Goal: Task Accomplishment & Management: Use online tool/utility

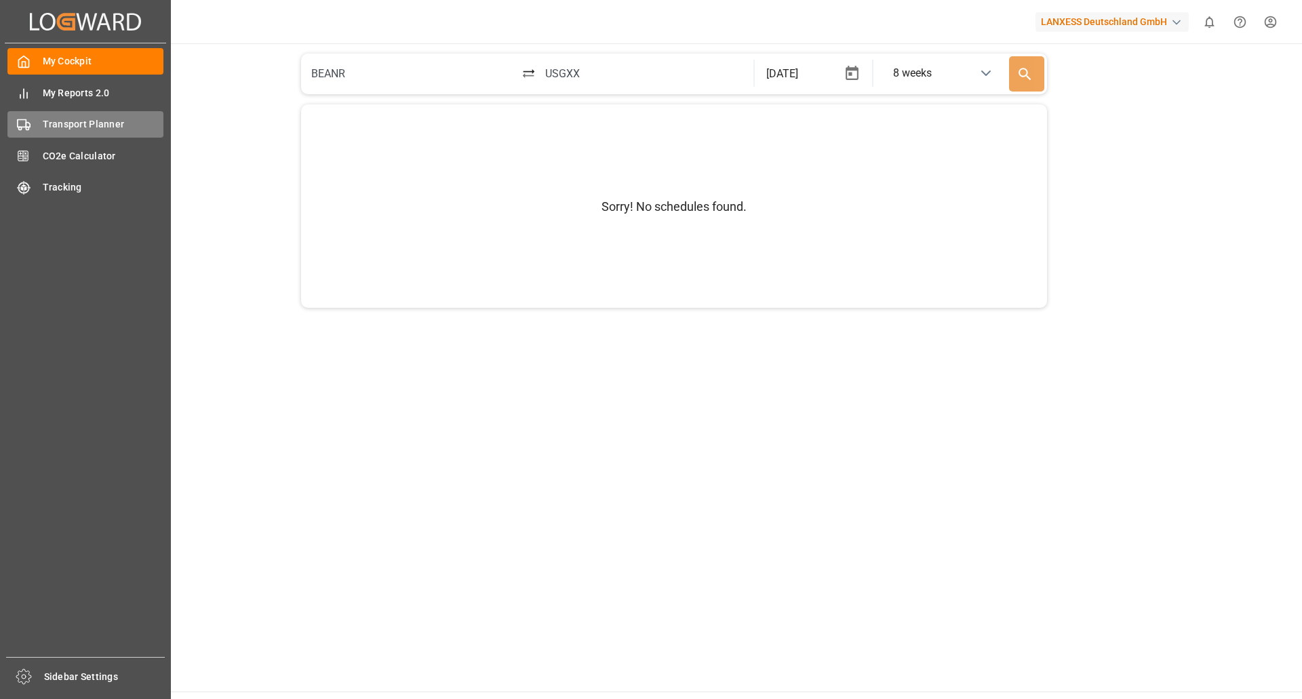
click at [48, 131] on span "Transport Planner" at bounding box center [103, 124] width 121 height 14
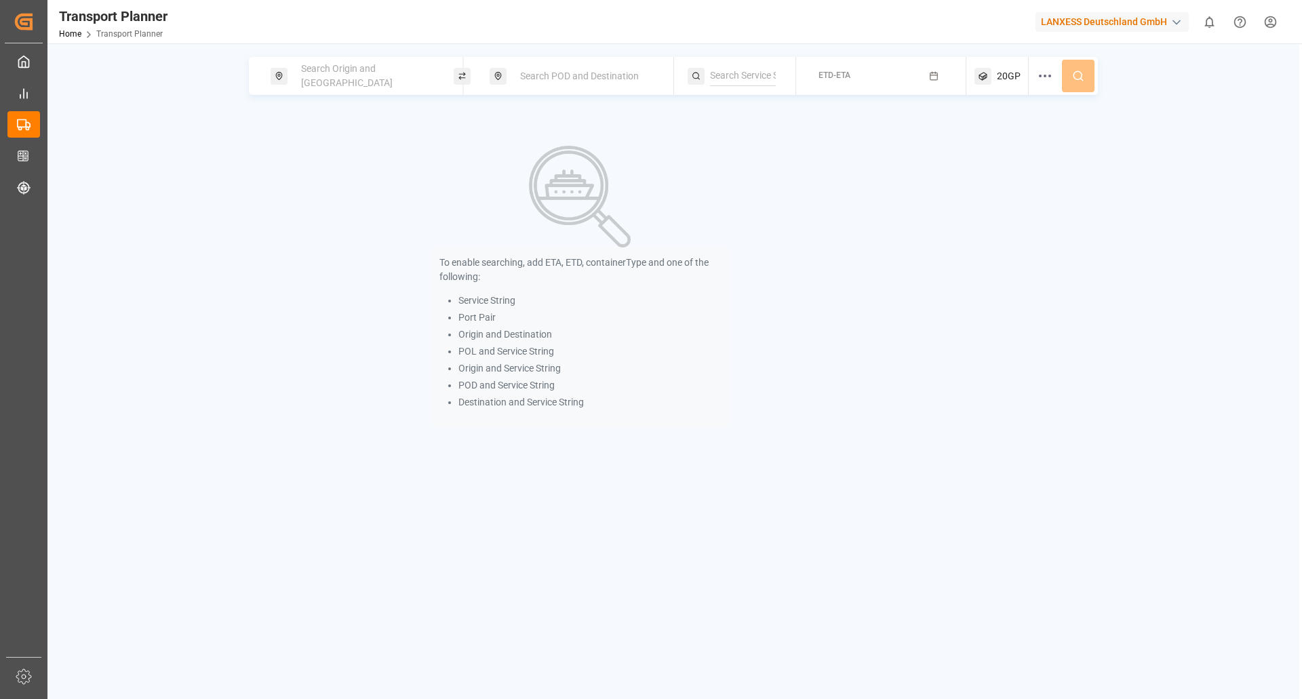
click at [344, 75] on span "Search Origin and [GEOGRAPHIC_DATA]" at bounding box center [347, 75] width 92 height 25
click at [342, 174] on input at bounding box center [354, 184] width 136 height 20
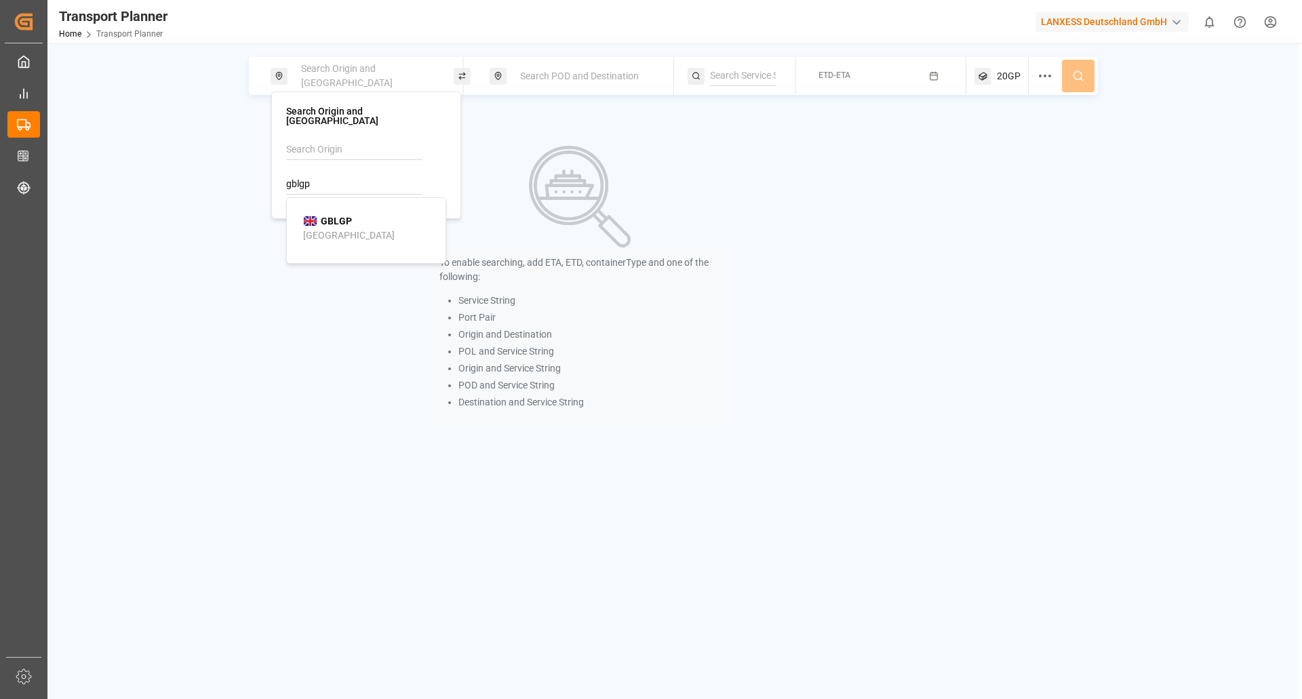
click at [346, 228] on div "[GEOGRAPHIC_DATA]" at bounding box center [349, 235] width 92 height 14
type input "GBLGP"
click at [574, 78] on span "Search POD and Destination" at bounding box center [579, 76] width 119 height 11
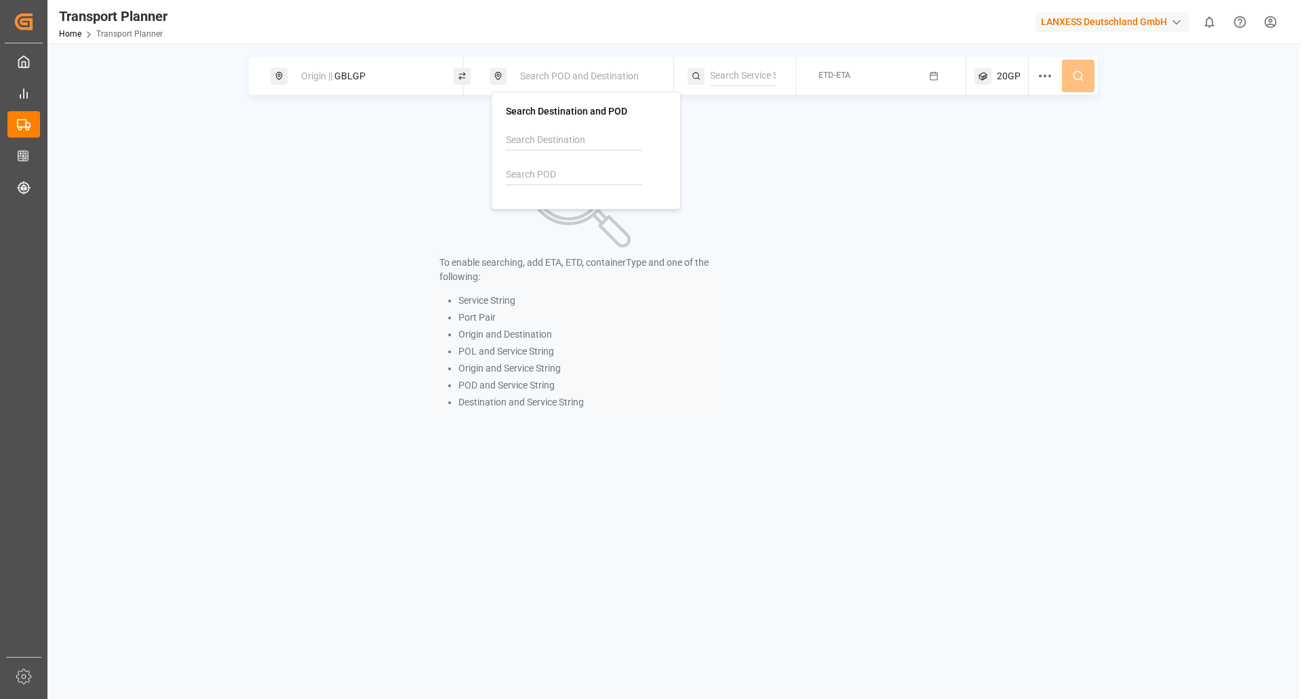
click at [559, 159] on div at bounding box center [586, 162] width 160 height 64
click at [563, 184] on input at bounding box center [574, 175] width 136 height 20
click at [600, 222] on div "CNSHA [GEOGRAPHIC_DATA]" at bounding box center [589, 219] width 132 height 28
type input "CNSHA"
drag, startPoint x: 821, startPoint y: 117, endPoint x: 835, endPoint y: 91, distance: 29.4
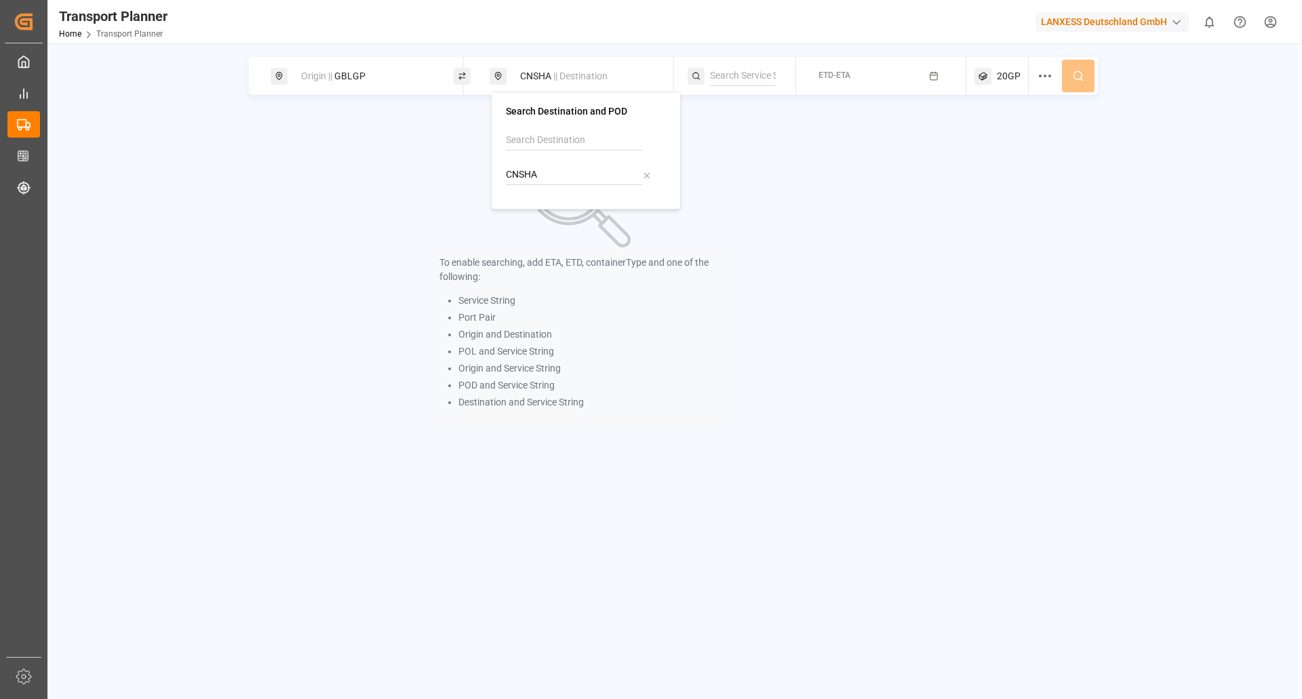
click at [822, 115] on div "To enable searching, add ETA, ETD, containerType and one of the following: Serv…" at bounding box center [580, 287] width 662 height 350
click at [852, 71] on button "ETD-ETA" at bounding box center [881, 76] width 154 height 26
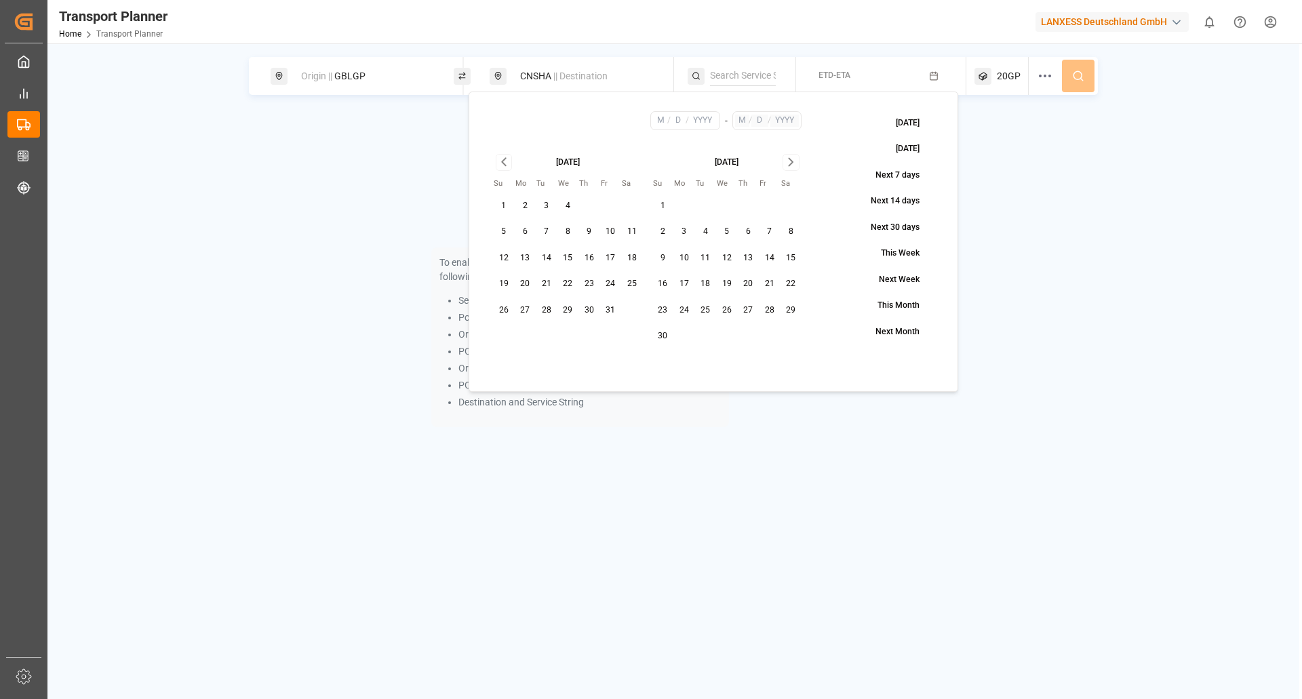
click at [615, 252] on button "17" at bounding box center [611, 258] width 22 height 22
type input "10"
type input "17"
type input "2025"
click at [785, 156] on icon "Go to next month" at bounding box center [791, 162] width 16 height 16
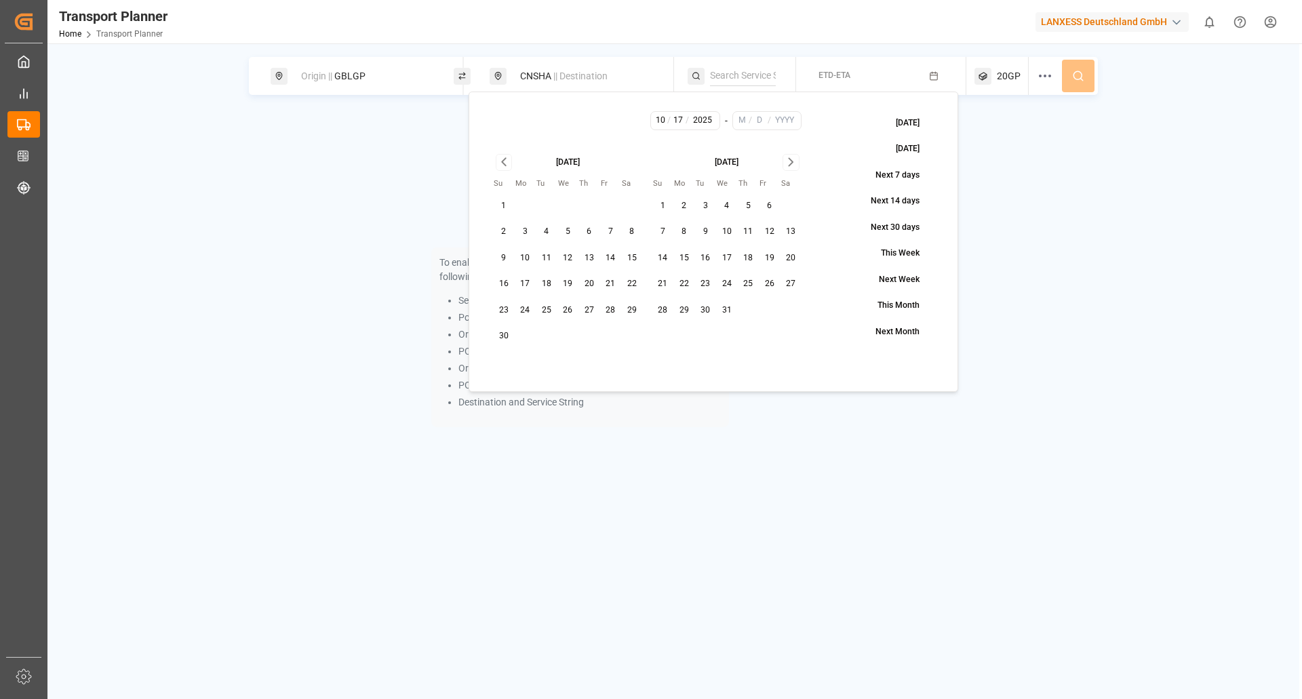
click at [720, 304] on button "31" at bounding box center [727, 311] width 22 height 22
type input "12"
type input "31"
type input "2025"
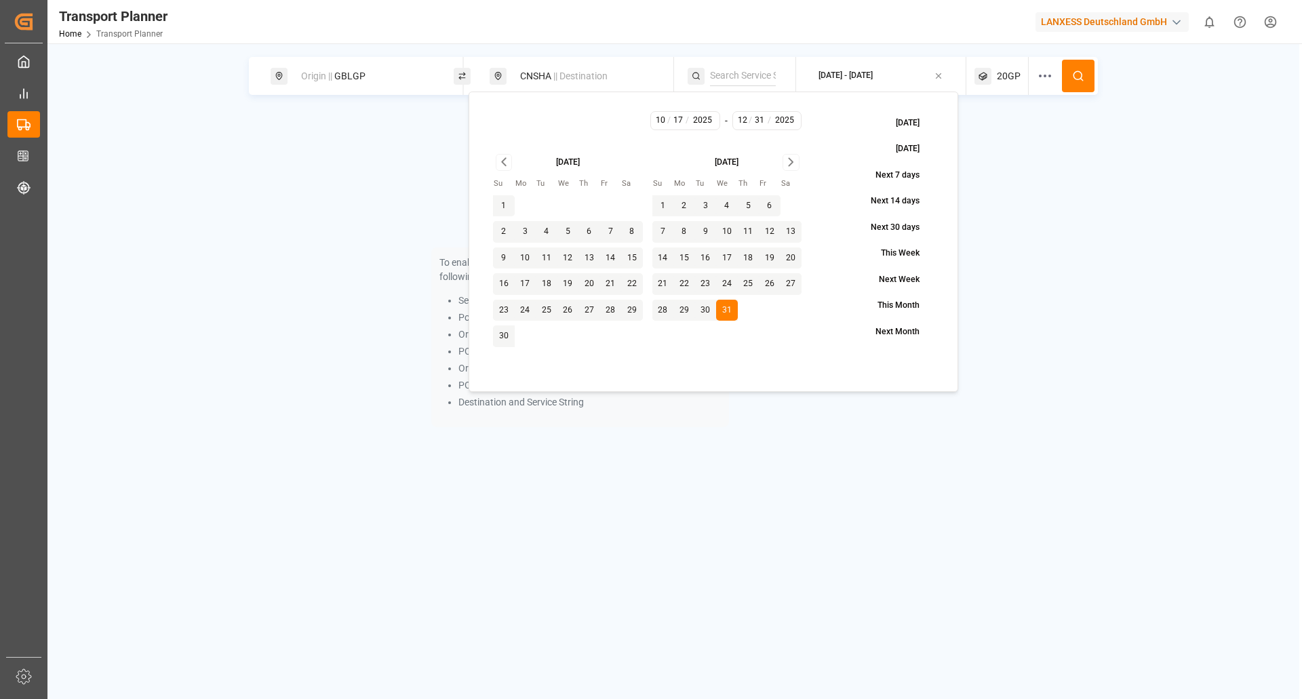
click at [1079, 79] on icon at bounding box center [1078, 76] width 12 height 12
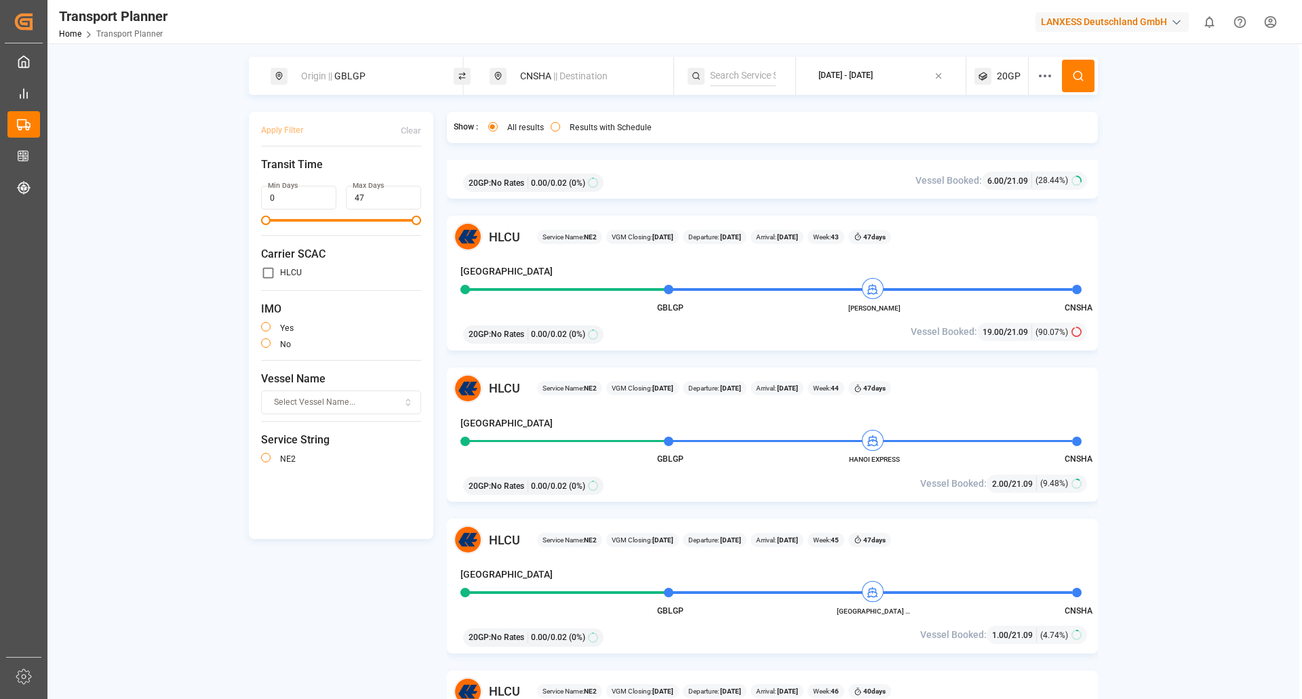
scroll to position [271, 0]
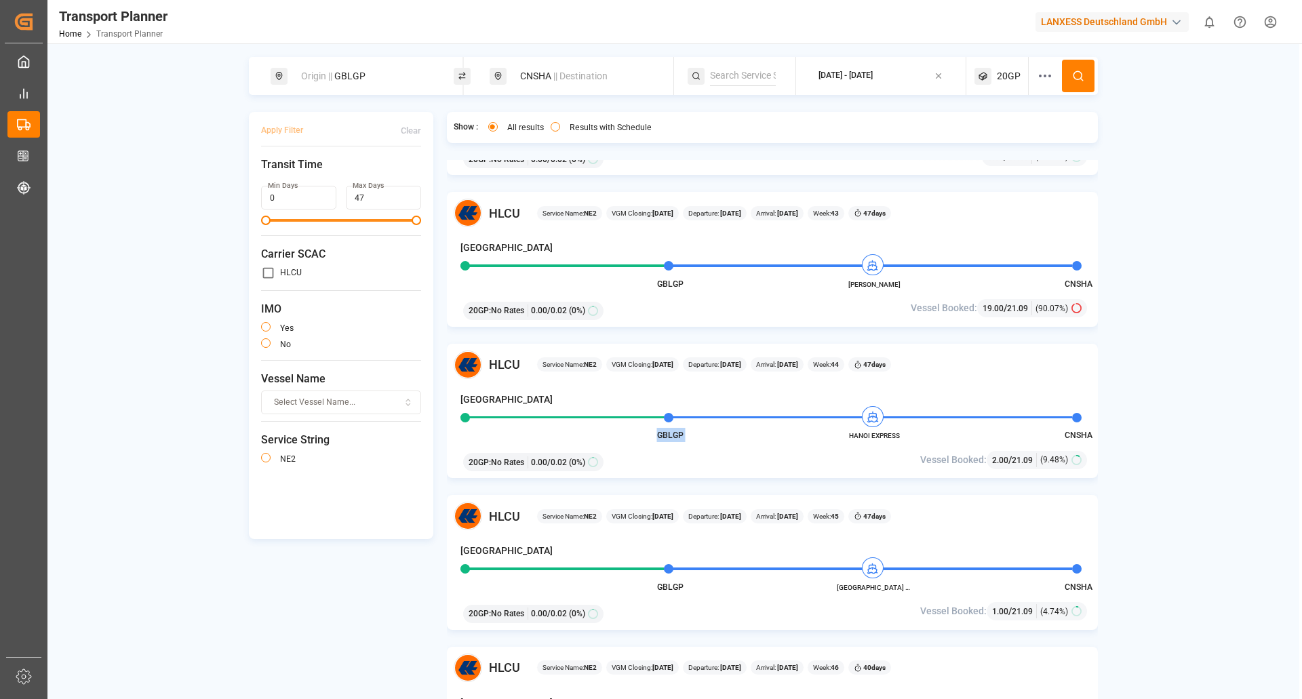
drag, startPoint x: 912, startPoint y: 434, endPoint x: 837, endPoint y: 435, distance: 74.6
click at [837, 435] on div "HLCU Service Name: NE2 VGM Closing: [DATE] Departure: [DATE] Arrival: [DATE] We…" at bounding box center [773, 411] width 652 height 135
click at [837, 445] on div "HLCU Service Name: NE2 VGM Closing: [DATE] Departure: [DATE] Arrival: [DATE] We…" at bounding box center [773, 411] width 652 height 135
drag, startPoint x: 896, startPoint y: 436, endPoint x: 850, endPoint y: 436, distance: 46.1
click at [850, 436] on span "HANOI EXPRESS" at bounding box center [874, 436] width 75 height 10
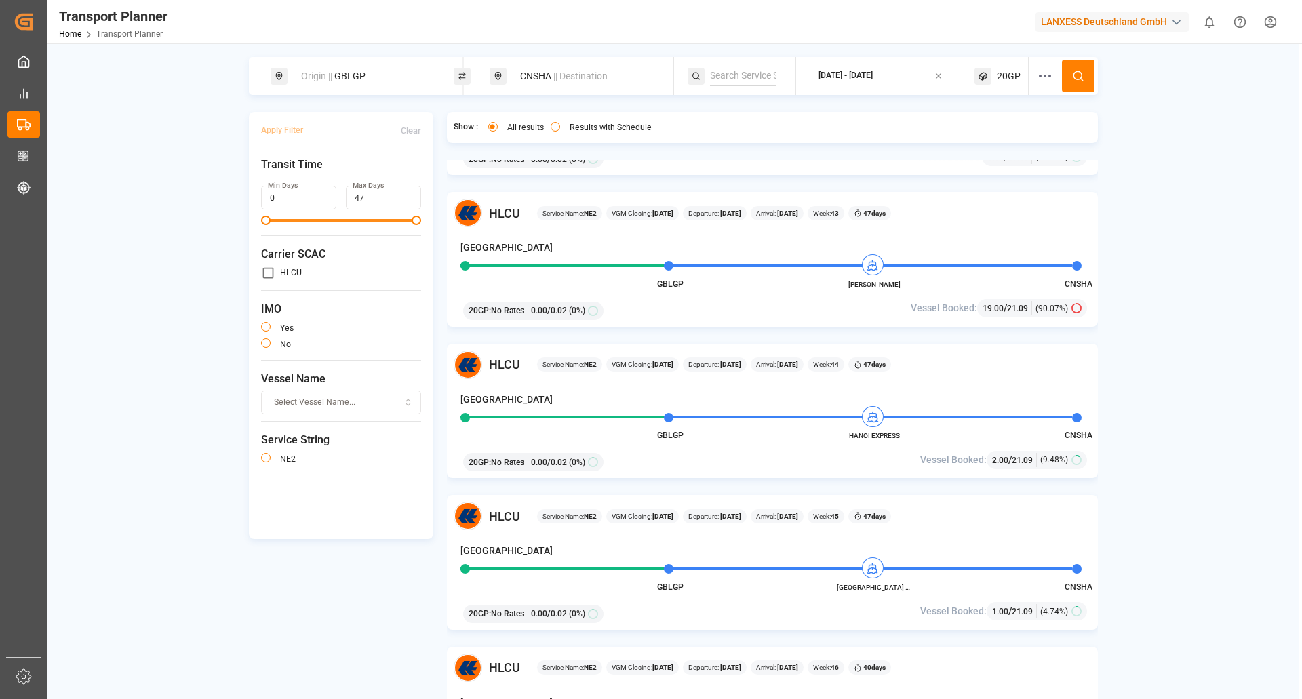
click at [899, 443] on div "HLCU Service Name: NE2 VGM Closing: [DATE] Departure: [DATE] Arrival: [DATE] We…" at bounding box center [773, 411] width 652 height 135
drag, startPoint x: 902, startPoint y: 437, endPoint x: 850, endPoint y: 437, distance: 52.2
click at [850, 437] on span "HANOI EXPRESS" at bounding box center [874, 436] width 75 height 10
copy span "HANOI EXPRESS"
